Goal: Task Accomplishment & Management: Complete application form

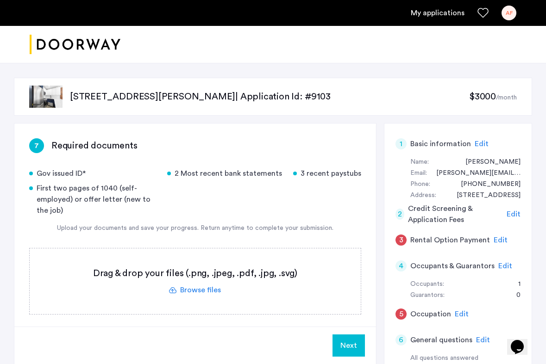
click at [146, 194] on div "First two pages of 1040 (self-employed) or offer letter (new to the job)" at bounding box center [92, 199] width 127 height 33
click at [201, 295] on label at bounding box center [195, 282] width 331 height 66
click at [0, 0] on input "file" at bounding box center [0, 0] width 0 height 0
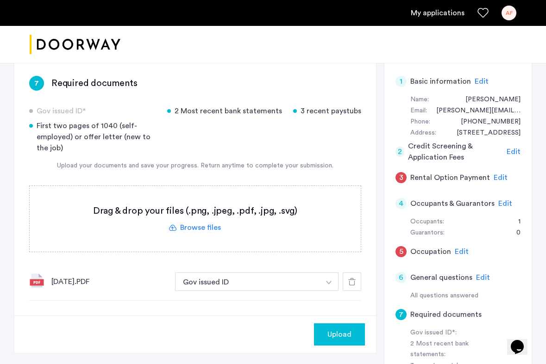
scroll to position [63, 0]
click at [199, 284] on button "Gov issued ID" at bounding box center [247, 281] width 145 height 19
click at [223, 281] on button "Gov issued ID" at bounding box center [247, 281] width 145 height 19
click at [331, 283] on img "button" at bounding box center [329, 283] width 6 height 4
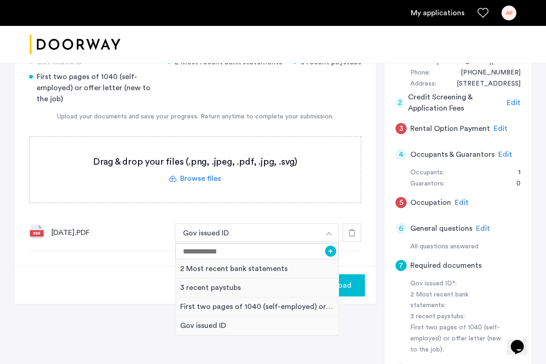
scroll to position [116, 0]
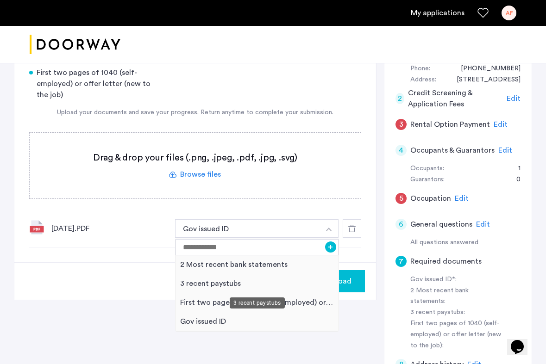
click at [220, 285] on div "3 recent paystubs" at bounding box center [257, 284] width 163 height 19
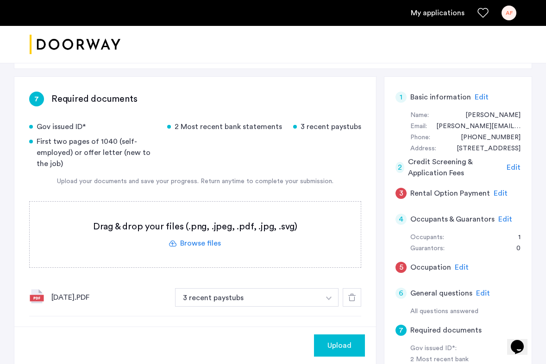
scroll to position [45, 0]
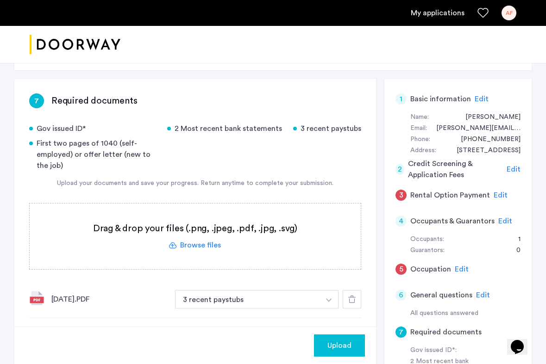
click at [201, 246] on label at bounding box center [195, 237] width 331 height 66
click at [0, 0] on input "file" at bounding box center [0, 0] width 0 height 0
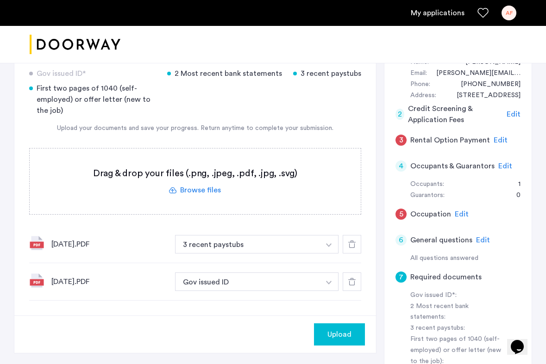
scroll to position [104, 0]
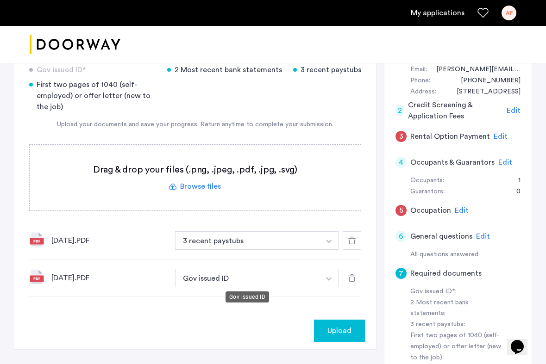
click at [314, 280] on button "Gov issued ID" at bounding box center [247, 278] width 145 height 19
click at [330, 279] on img "button" at bounding box center [329, 279] width 6 height 4
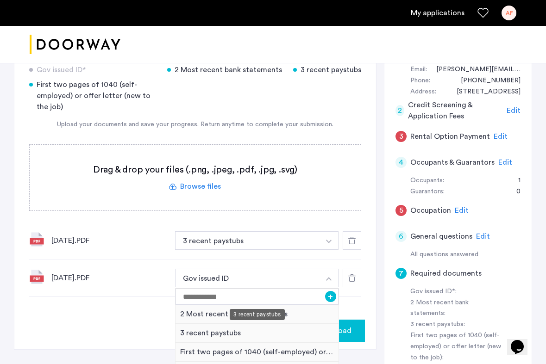
click at [240, 336] on div "3 recent paystubs" at bounding box center [257, 333] width 163 height 19
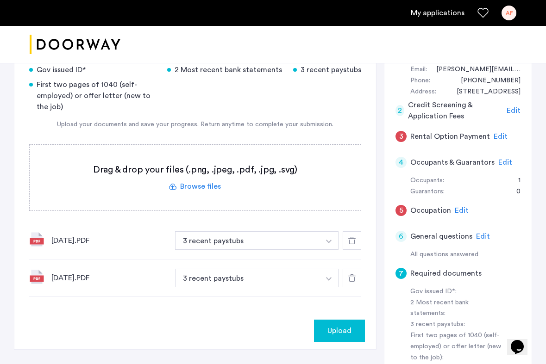
click at [334, 331] on span "Upload" at bounding box center [339, 331] width 24 height 11
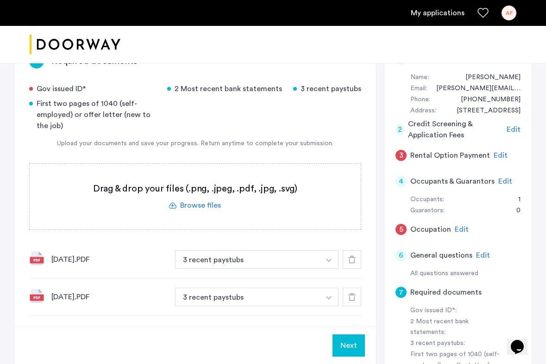
scroll to position [84, 0]
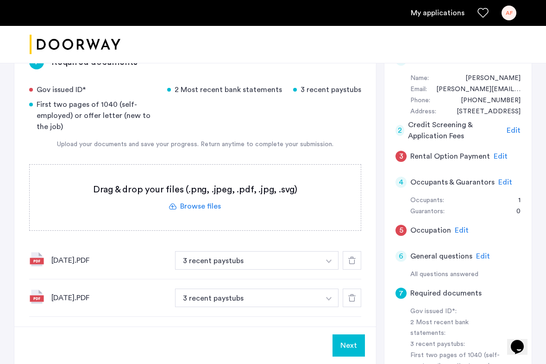
click at [210, 209] on label at bounding box center [195, 198] width 331 height 66
click at [0, 0] on input "file" at bounding box center [0, 0] width 0 height 0
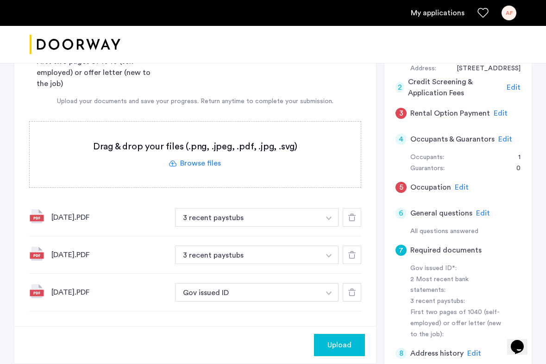
scroll to position [127, 0]
click at [269, 294] on button "Gov issued ID" at bounding box center [247, 292] width 145 height 19
click at [329, 294] on img "button" at bounding box center [329, 293] width 6 height 4
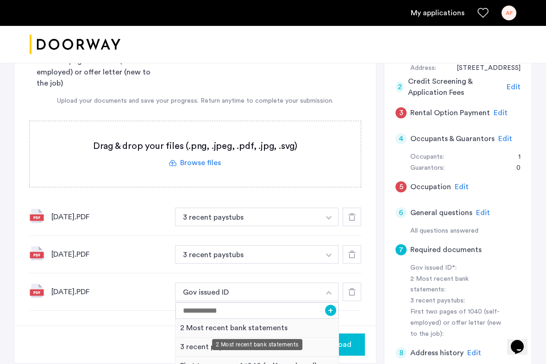
scroll to position [141, 0]
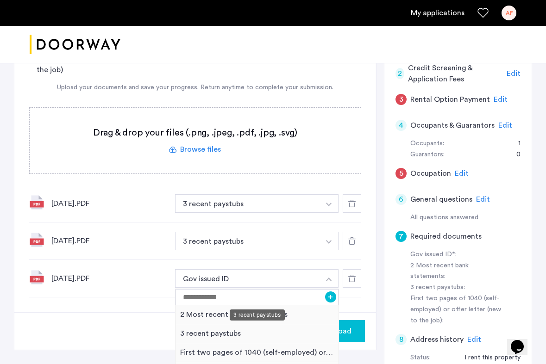
click at [218, 333] on div "3 recent paystubs" at bounding box center [257, 334] width 163 height 19
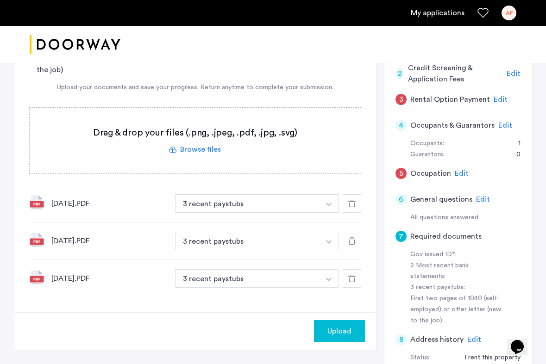
click at [146, 326] on div "Upload" at bounding box center [195, 332] width 362 height 38
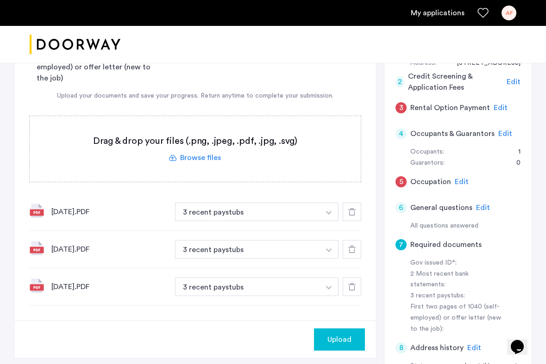
scroll to position [125, 0]
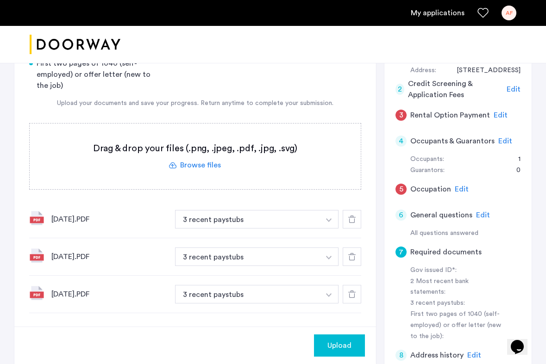
click at [190, 170] on label at bounding box center [195, 157] width 331 height 66
click at [0, 0] on input "file" at bounding box center [0, 0] width 0 height 0
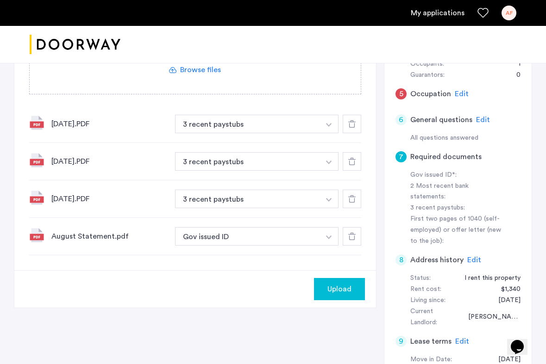
scroll to position [221, 0]
click at [215, 239] on button "Gov issued ID" at bounding box center [247, 236] width 145 height 19
click at [332, 236] on button "button" at bounding box center [329, 236] width 19 height 19
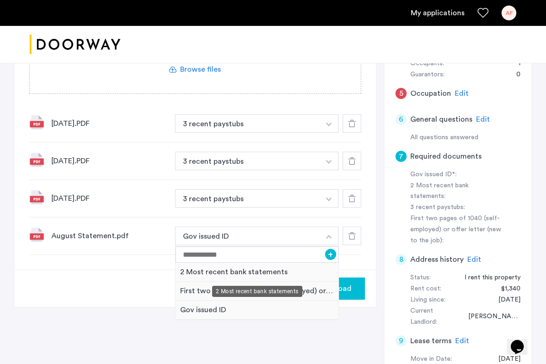
click at [302, 273] on div "2 Most recent bank statements" at bounding box center [257, 272] width 163 height 19
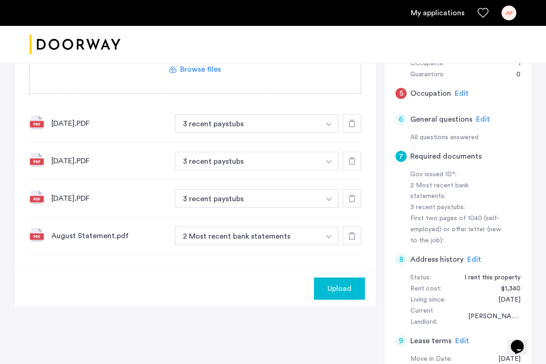
click at [176, 291] on div "Upload" at bounding box center [195, 289] width 362 height 38
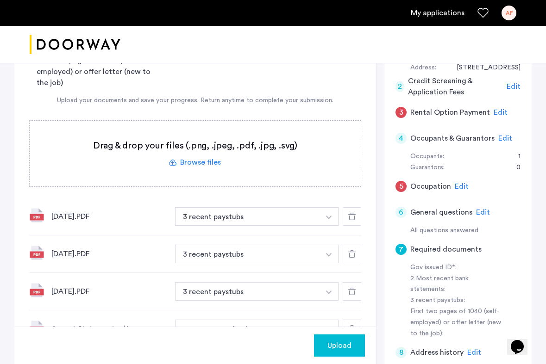
scroll to position [120, 0]
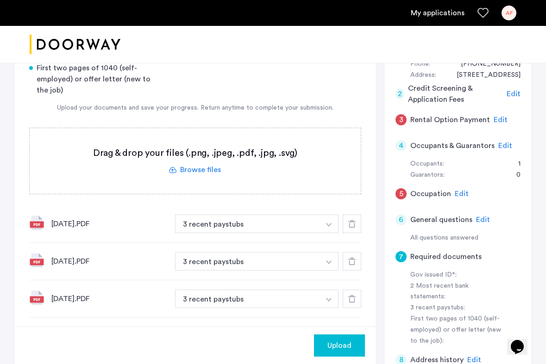
click at [208, 167] on label at bounding box center [195, 161] width 331 height 66
click at [0, 0] on input "file" at bounding box center [0, 0] width 0 height 0
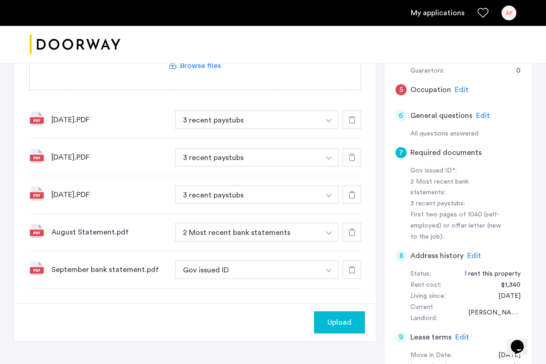
scroll to position [231, 0]
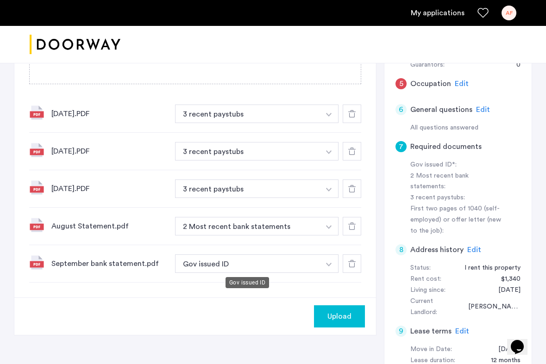
click at [273, 267] on button "Gov issued ID" at bounding box center [247, 264] width 145 height 19
click at [329, 265] on img "button" at bounding box center [329, 265] width 6 height 4
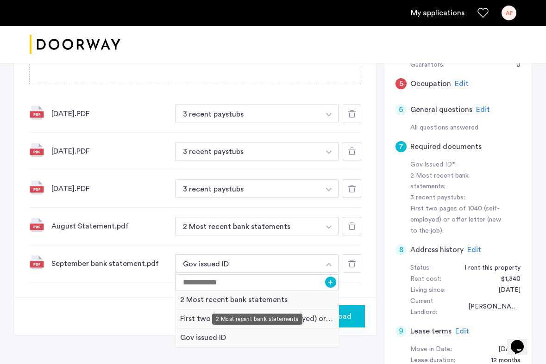
click at [298, 301] on div "2 Most recent bank statements" at bounding box center [257, 300] width 163 height 19
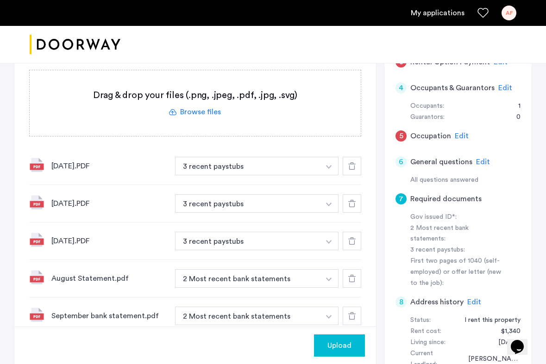
scroll to position [0, 0]
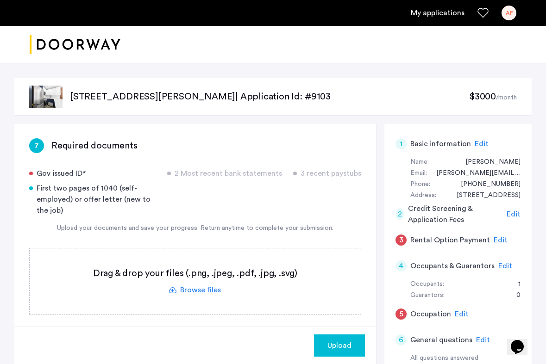
click at [34, 249] on label at bounding box center [195, 282] width 331 height 66
click at [0, 0] on input "file" at bounding box center [0, 0] width 0 height 0
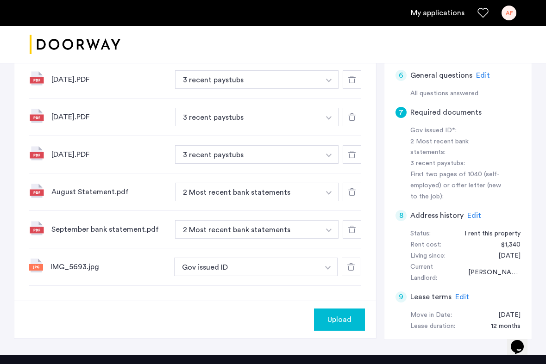
scroll to position [389, 0]
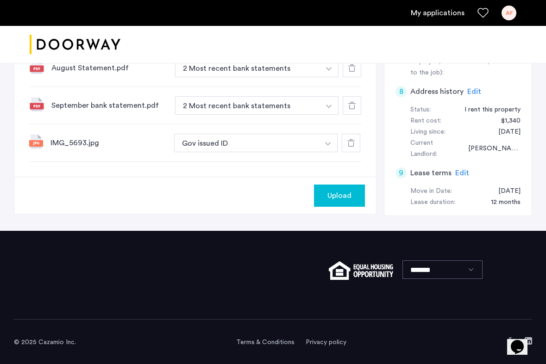
click at [345, 196] on span "Upload" at bounding box center [339, 195] width 24 height 11
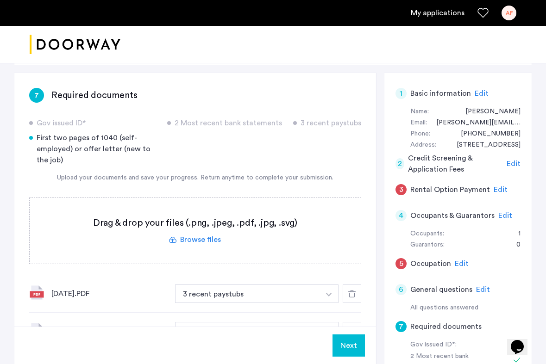
scroll to position [45, 0]
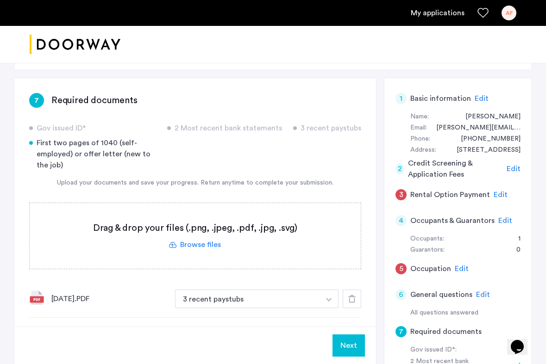
click at [461, 271] on span "Edit" at bounding box center [462, 268] width 14 height 7
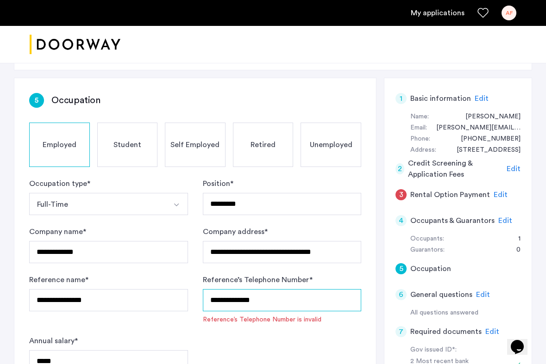
drag, startPoint x: 271, startPoint y: 299, endPoint x: 153, endPoint y: 299, distance: 117.6
click at [153, 299] on form "**********" at bounding box center [195, 299] width 332 height 243
click at [226, 299] on input "**********" at bounding box center [282, 300] width 159 height 22
type input "**********"
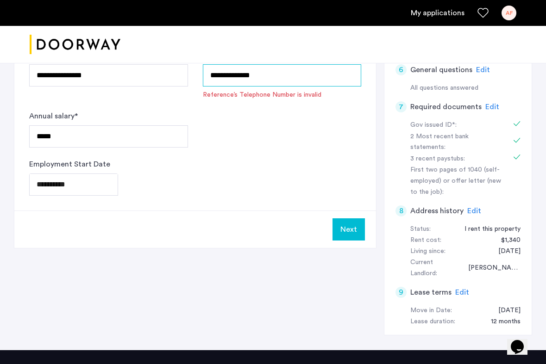
scroll to position [368, 0]
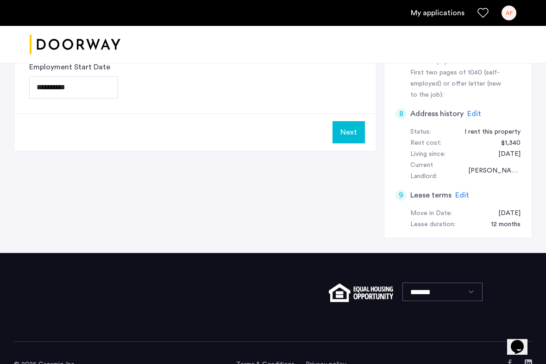
click at [351, 135] on button "Next" at bounding box center [349, 132] width 32 height 22
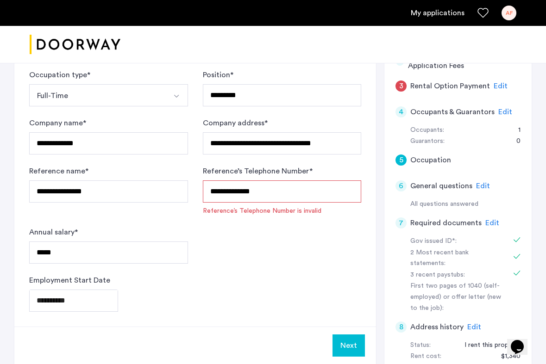
scroll to position [0, 0]
